Goal: Task Accomplishment & Management: Manage account settings

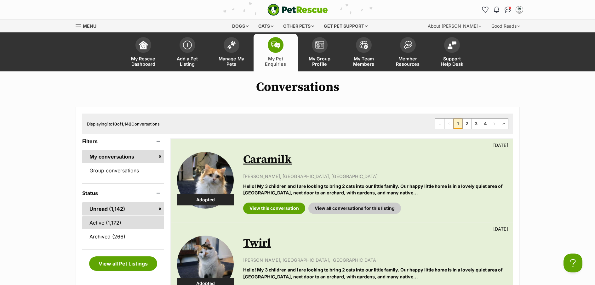
click at [96, 221] on link "Active (1,172)" at bounding box center [123, 222] width 82 height 13
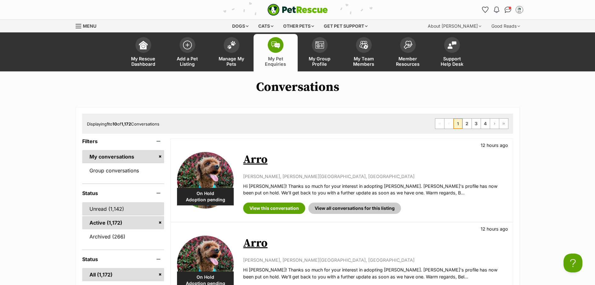
click at [106, 210] on link "Unread (1,142)" at bounding box center [123, 209] width 82 height 13
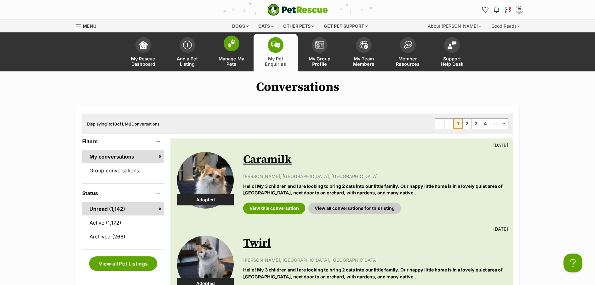
click at [231, 64] on span "Manage My Pets" at bounding box center [231, 61] width 28 height 11
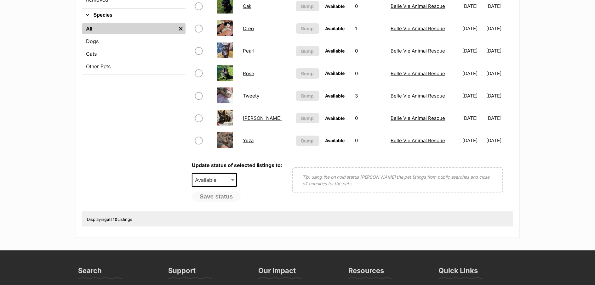
scroll to position [240, 0]
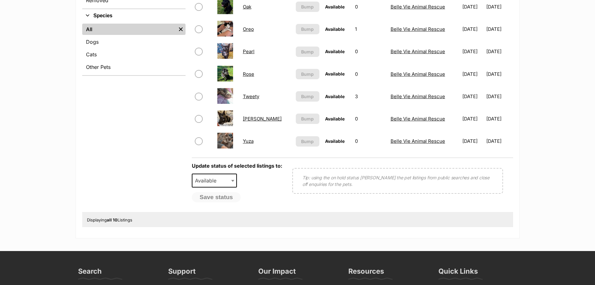
click at [249, 75] on link "Rose" at bounding box center [248, 74] width 11 height 6
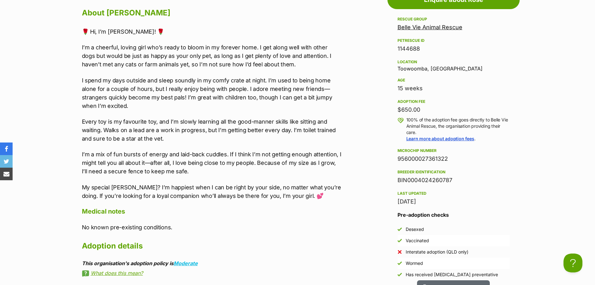
scroll to position [578, 0]
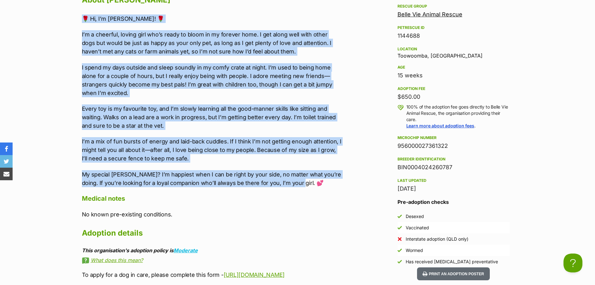
drag, startPoint x: 295, startPoint y: 182, endPoint x: 80, endPoint y: 19, distance: 269.2
click at [80, 19] on div "Upload Videos About Rose 🌹 Hi, I’m [PERSON_NAME]! 🌹 I’m a cheerful, loving girl…" at bounding box center [209, 199] width 267 height 456
copy div "🌹 Lo, I’d Sita! 🌹 C’a e seddoeiu, tempor inci utl’e dolor ma aliqu en ad minimv…"
click at [324, 183] on p "My special [PERSON_NAME]? I’m happiest when I can be right by your side, no mat…" at bounding box center [212, 178] width 260 height 17
drag, startPoint x: 295, startPoint y: 182, endPoint x: 84, endPoint y: 20, distance: 266.1
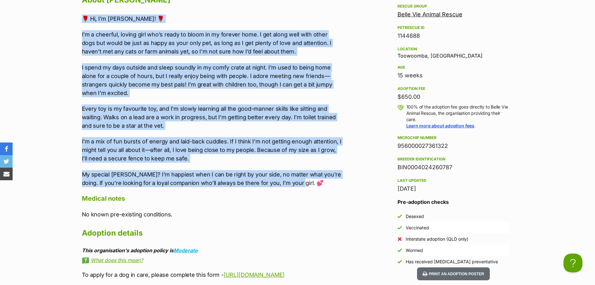
click at [84, 20] on div "🌹 Hi, I’m [PERSON_NAME]! 🌹 I’m a cheerful, loving girl who’s ready to bloom in …" at bounding box center [212, 100] width 260 height 173
copy div "🌹 Lo, I’d Sita! 🌹 C’a e seddoeiu, tempor inci utl’e dolor ma aliqu en ad minimv…"
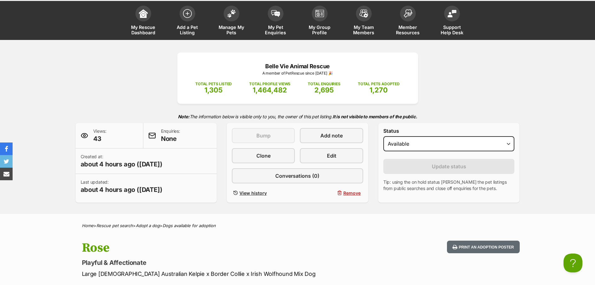
scroll to position [0, 0]
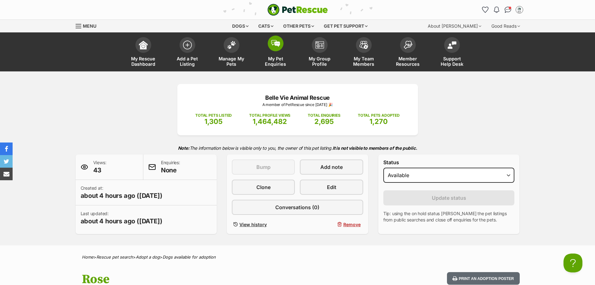
click at [271, 67] on link "My Pet Enquiries" at bounding box center [276, 52] width 44 height 37
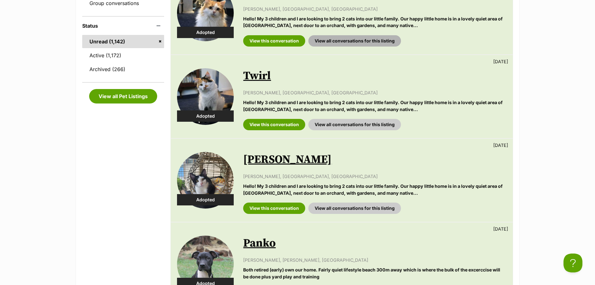
scroll to position [14, 0]
